Goal: Task Accomplishment & Management: Complete application form

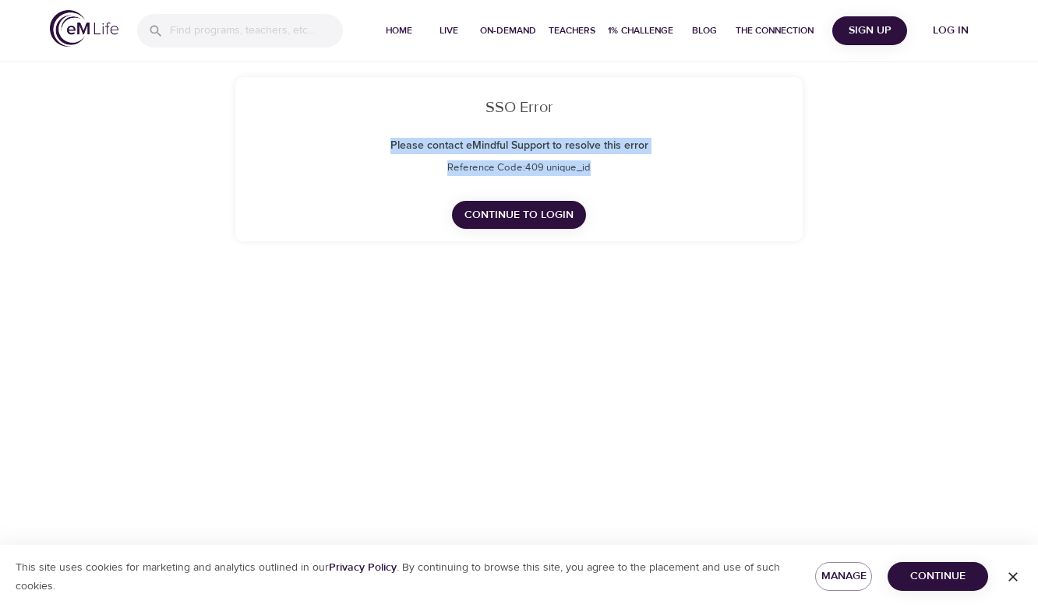
drag, startPoint x: 623, startPoint y: 163, endPoint x: 379, endPoint y: 143, distance: 245.4
click at [379, 143] on div "SSO Error Please contact eMindful Support to resolve this error Reference Code:…" at bounding box center [519, 162] width 530 height 133
copy div "Please contact eMindful Support to resolve this error Reference Code: 409 uniqu…"
click at [945, 580] on span "Continue" at bounding box center [938, 576] width 76 height 19
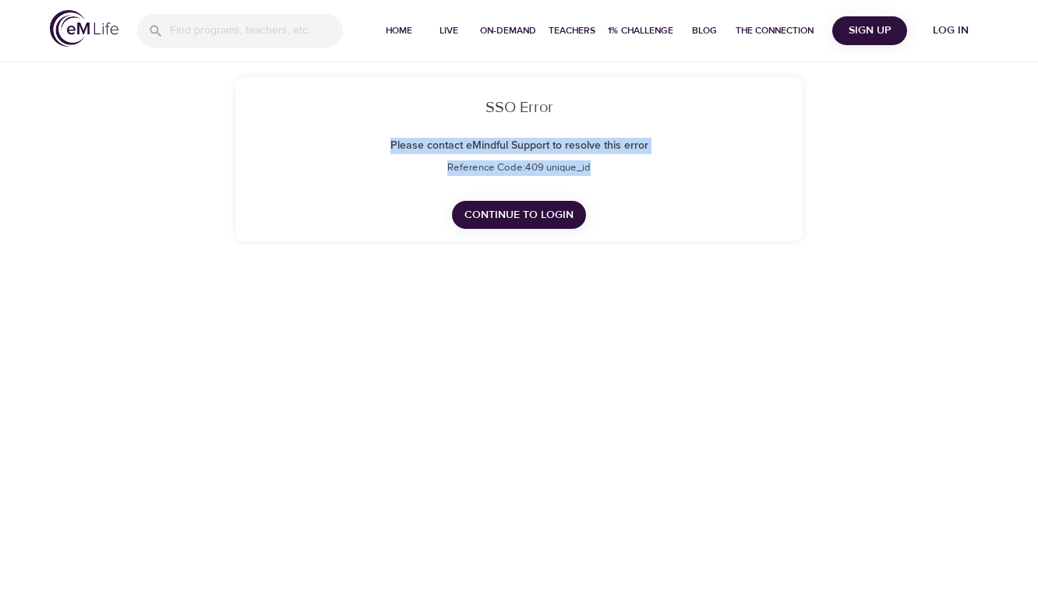
click at [98, 36] on img at bounding box center [84, 28] width 69 height 37
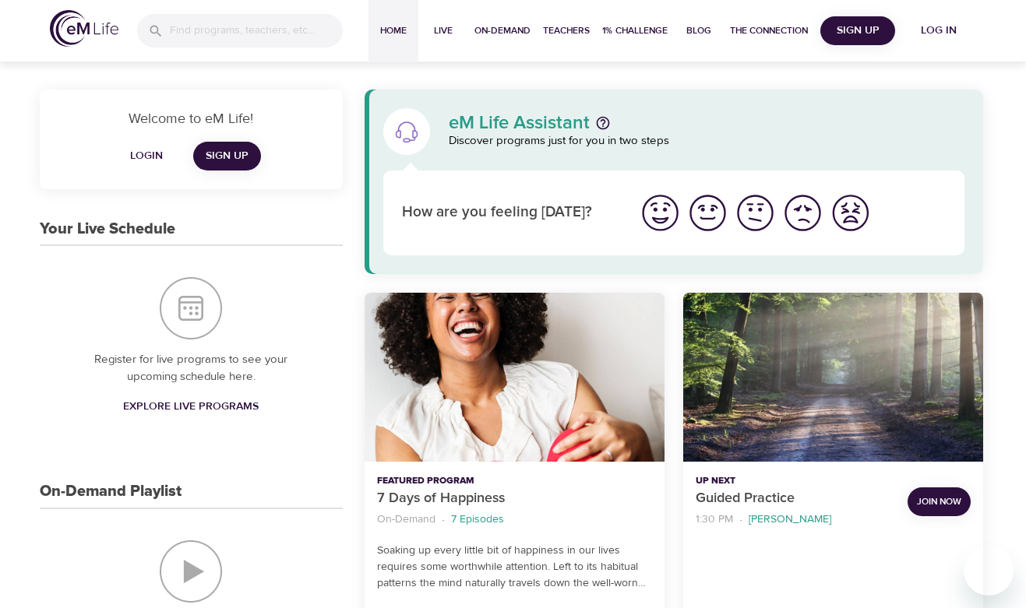
click at [261, 157] on div "Welcome to eM Life! Login Sign Up" at bounding box center [191, 140] width 303 height 100
click at [239, 160] on span "Sign Up" at bounding box center [227, 155] width 43 height 19
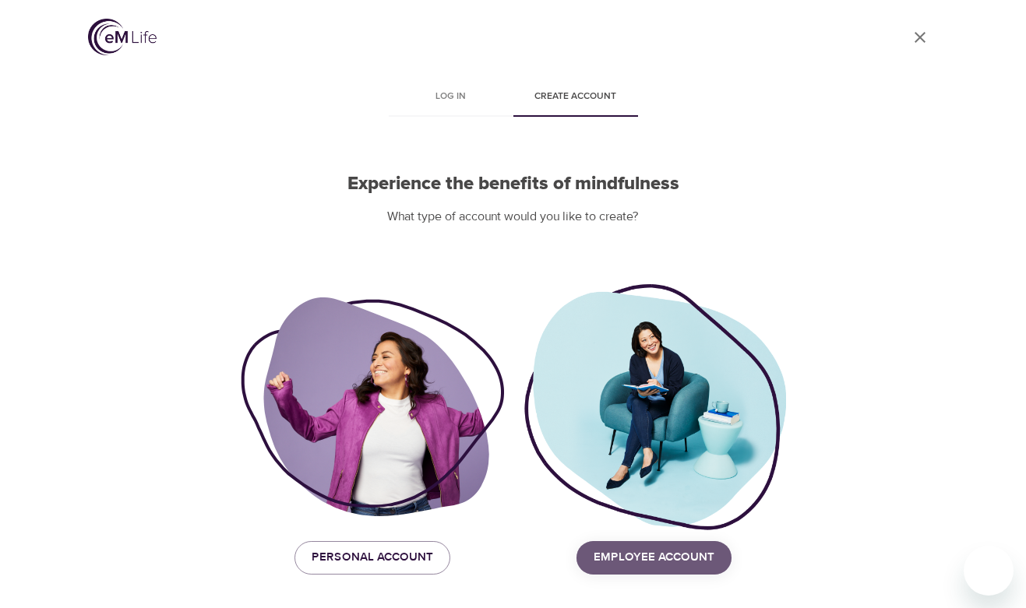
click at [691, 560] on span "Employee Account" at bounding box center [654, 558] width 121 height 20
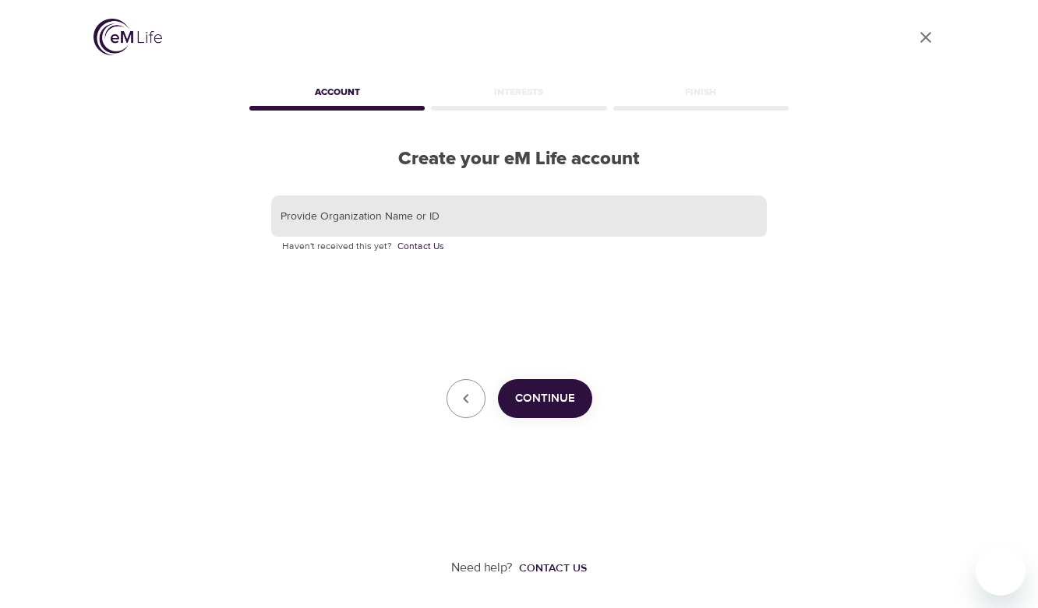
click at [442, 222] on input "text" at bounding box center [518, 217] width 495 height 42
type input "CNO Financial"
click at [545, 393] on span "Continue" at bounding box center [545, 399] width 60 height 20
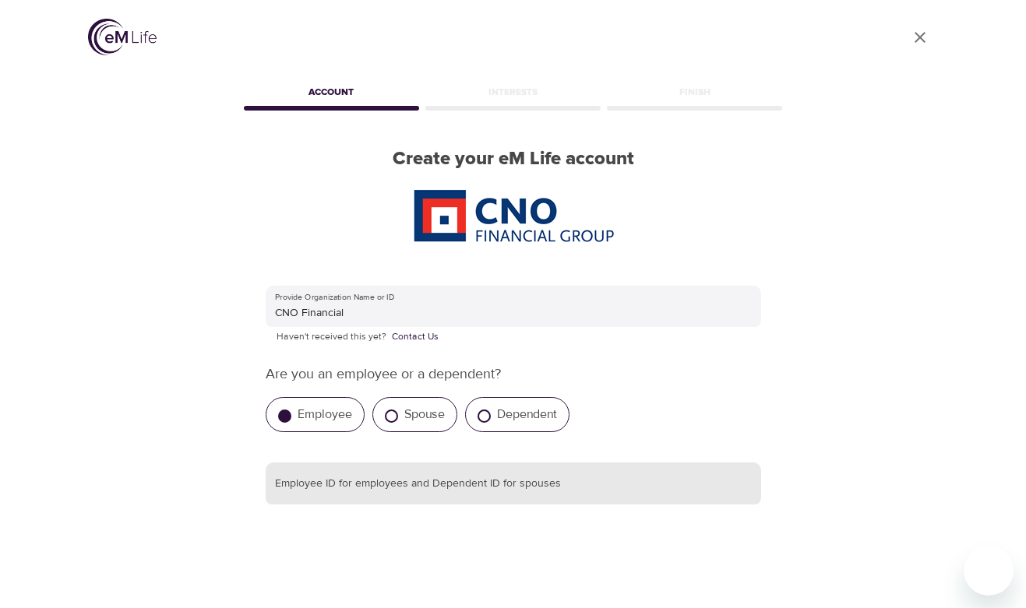
click at [412, 487] on input "text" at bounding box center [513, 484] width 495 height 42
type input "159598"
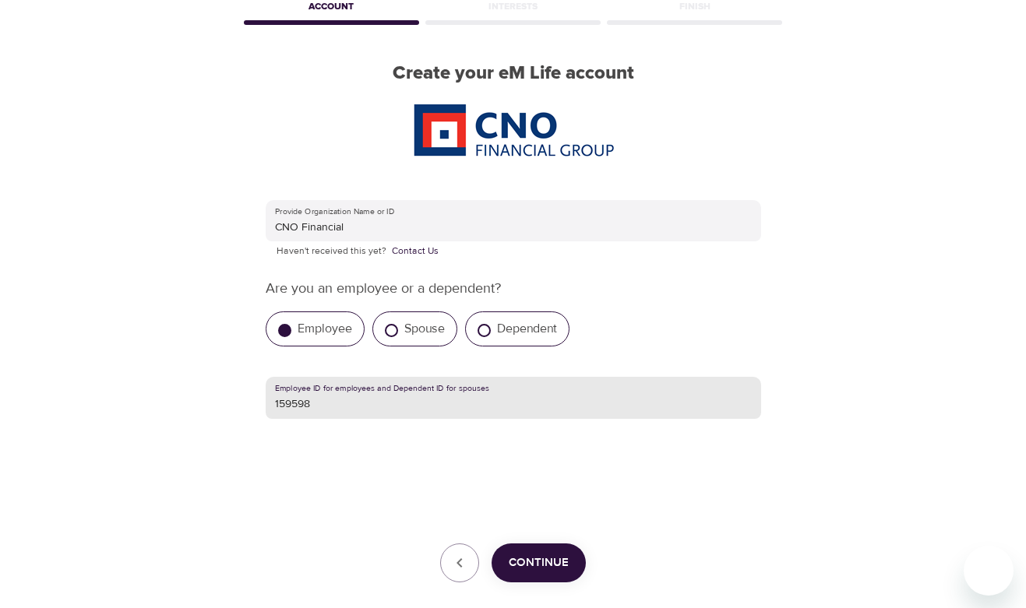
scroll to position [307, 0]
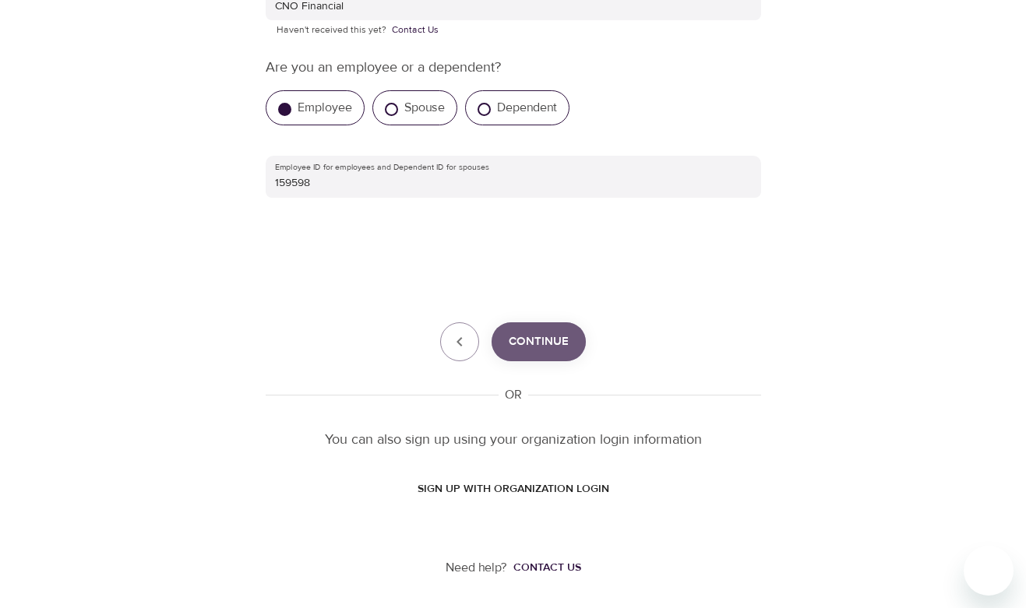
click at [555, 345] on span "Continue" at bounding box center [539, 342] width 60 height 20
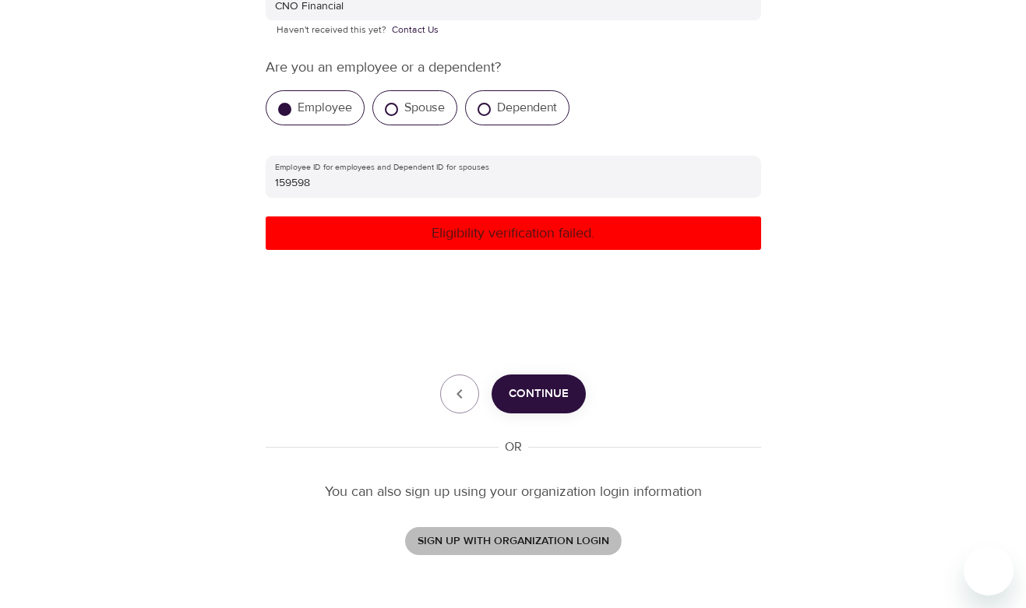
click at [499, 537] on span "SIGN UP WITH ORGANIZATION LOGIN" at bounding box center [514, 541] width 192 height 19
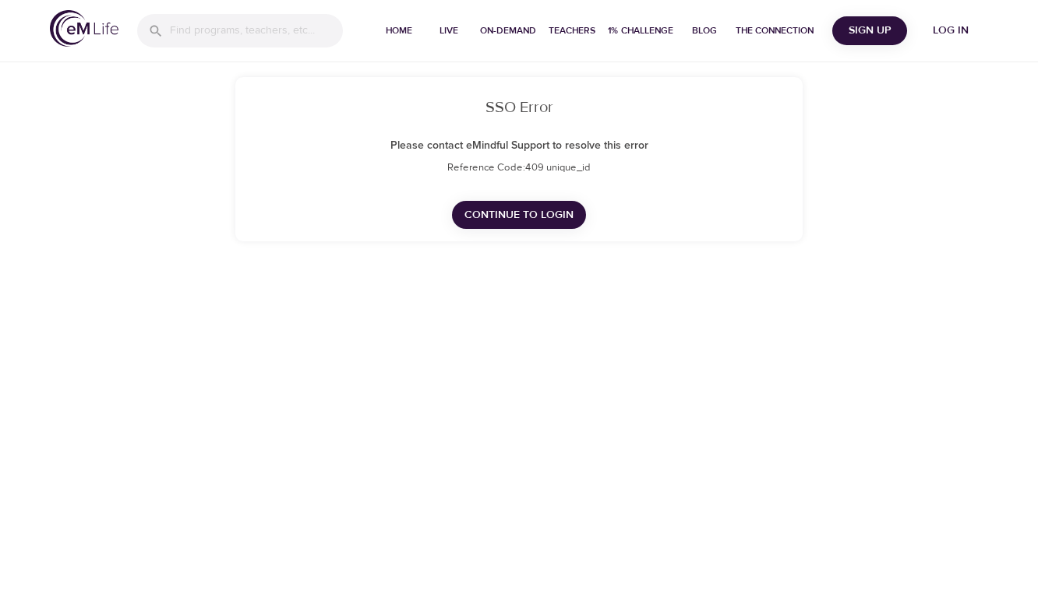
click at [554, 214] on span "Continue to Login" at bounding box center [518, 215] width 109 height 19
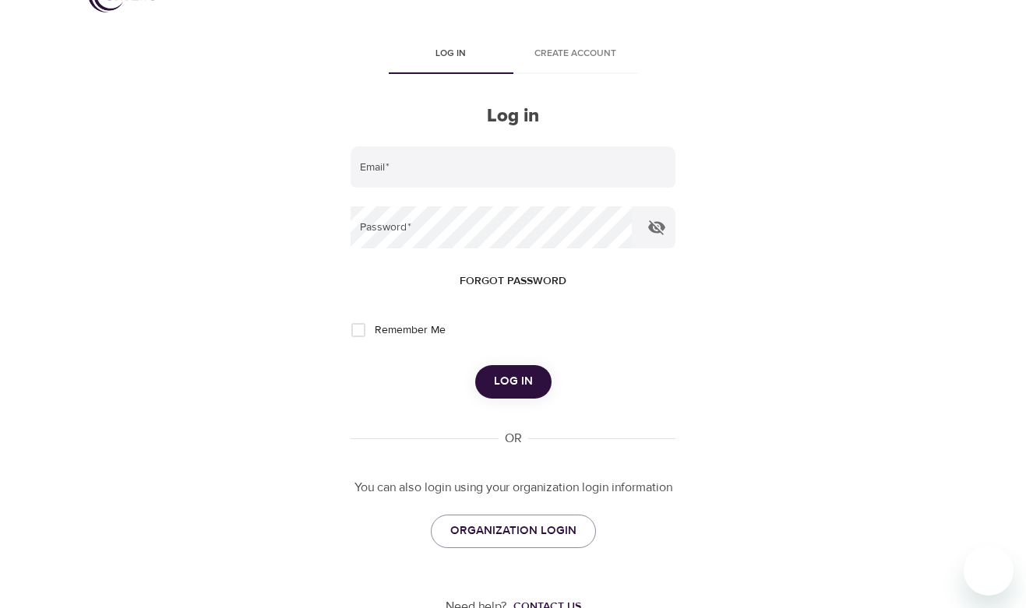
scroll to position [82, 0]
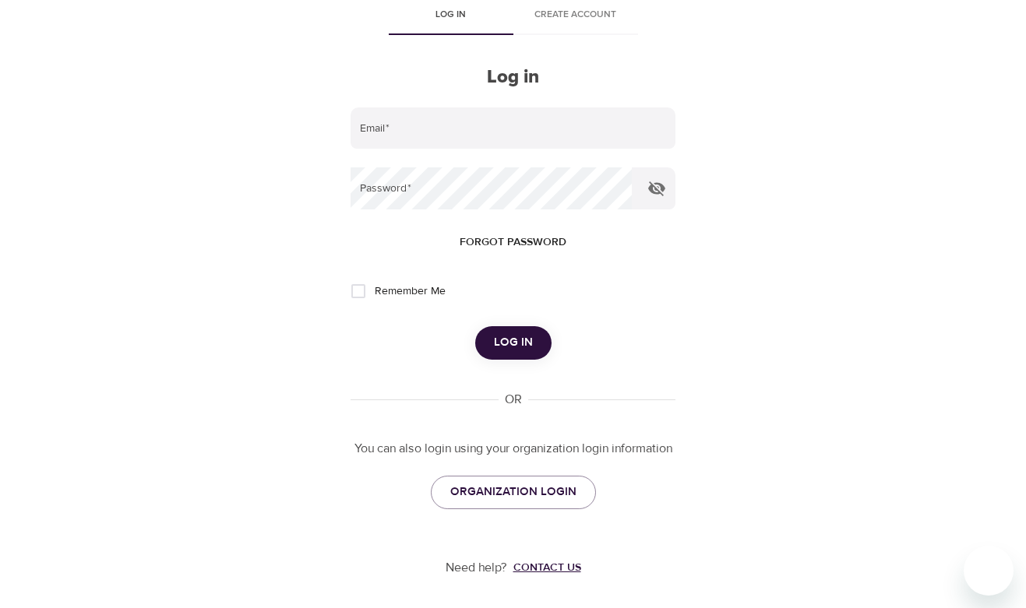
click at [565, 573] on div "Contact us" at bounding box center [547, 568] width 68 height 16
